Goal: Transaction & Acquisition: Purchase product/service

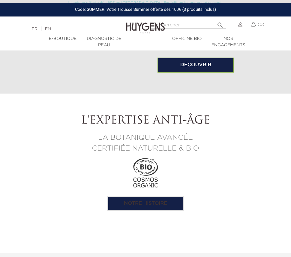
scroll to position [683, 0]
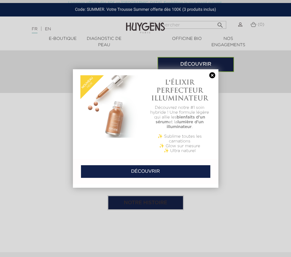
click at [214, 75] on link at bounding box center [212, 75] width 8 height 6
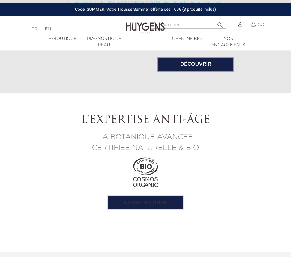
click at [35, 32] on link "FR" at bounding box center [35, 30] width 6 height 6
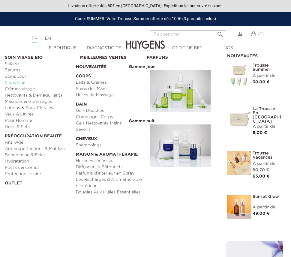
click at [25, 81] on link "Soins Nuit" at bounding box center [38, 83] width 67 height 6
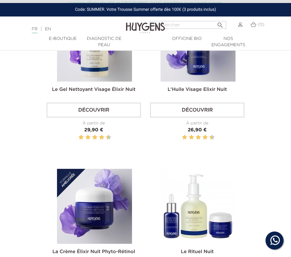
scroll to position [356, 0]
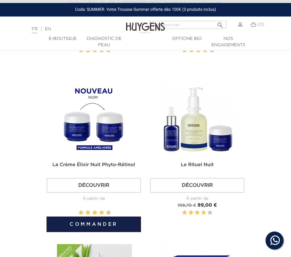
click at [107, 132] on img at bounding box center [94, 119] width 75 height 75
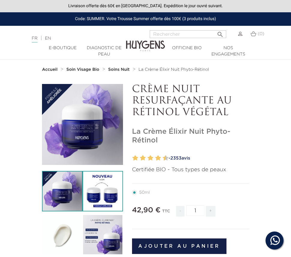
click at [104, 192] on img at bounding box center [102, 191] width 40 height 40
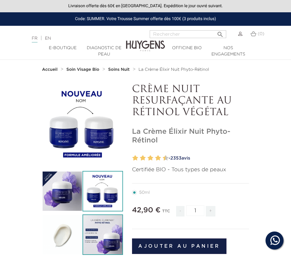
scroll to position [61, 0]
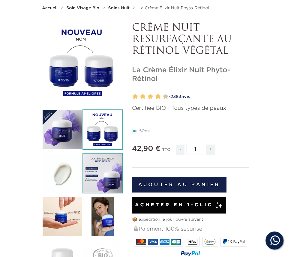
click at [107, 170] on img at bounding box center [102, 173] width 40 height 40
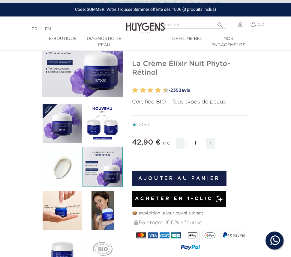
scroll to position [1, 0]
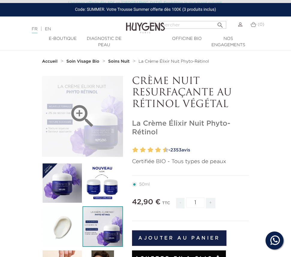
click at [104, 116] on div "" at bounding box center [82, 116] width 81 height 81
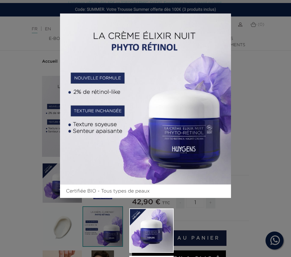
click at [260, 100] on div "Certifiée BIO - Tous types de peaux " at bounding box center [145, 128] width 291 height 257
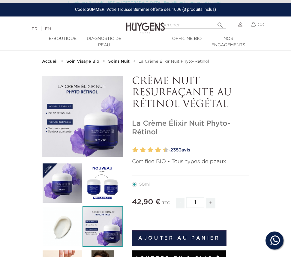
click at [89, 224] on img at bounding box center [102, 226] width 40 height 40
click at [102, 226] on img at bounding box center [102, 226] width 40 height 40
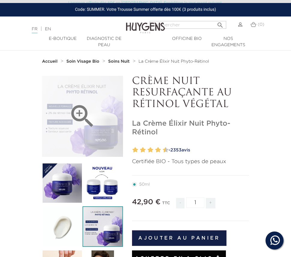
click at [106, 89] on div "" at bounding box center [82, 116] width 81 height 81
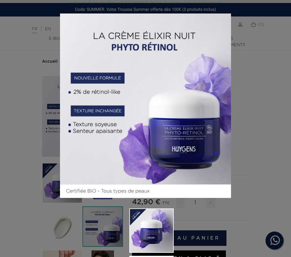
click at [267, 131] on div "Certifiée BIO - Tous types de peaux " at bounding box center [145, 128] width 291 height 257
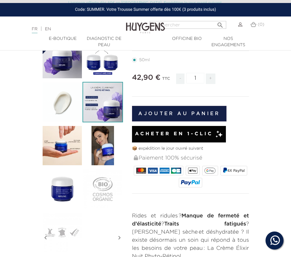
scroll to position [125, 0]
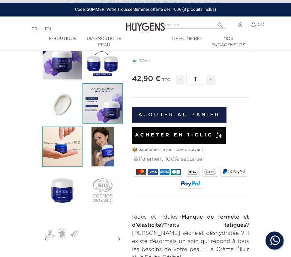
click at [73, 148] on img at bounding box center [62, 146] width 40 height 40
click at [103, 112] on img at bounding box center [102, 103] width 40 height 40
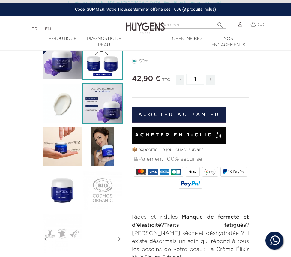
click at [94, 73] on img at bounding box center [102, 60] width 40 height 40
click at [113, 111] on img at bounding box center [102, 103] width 40 height 40
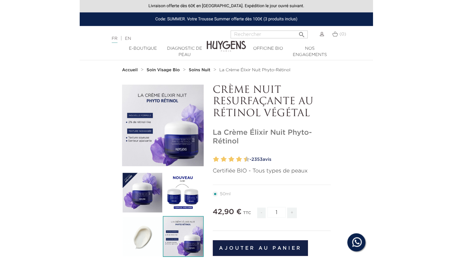
scroll to position [0, 0]
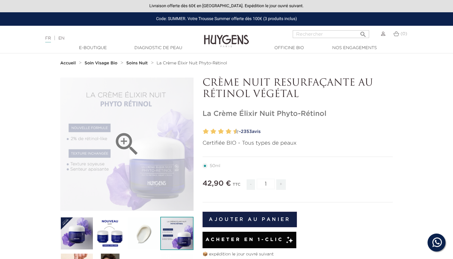
click at [165, 168] on div "" at bounding box center [126, 144] width 133 height 133
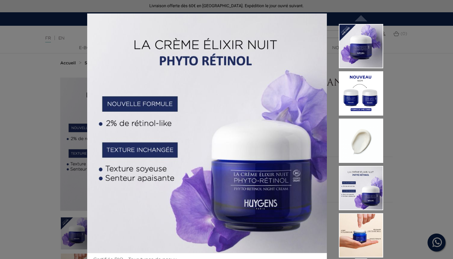
click at [290, 137] on div "Certifiée BIO - Tous types de peaux " at bounding box center [226, 129] width 453 height 259
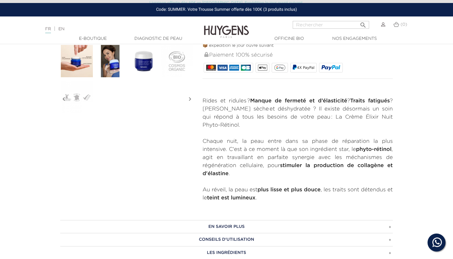
scroll to position [208, 0]
